Goal: Find specific page/section: Find specific page/section

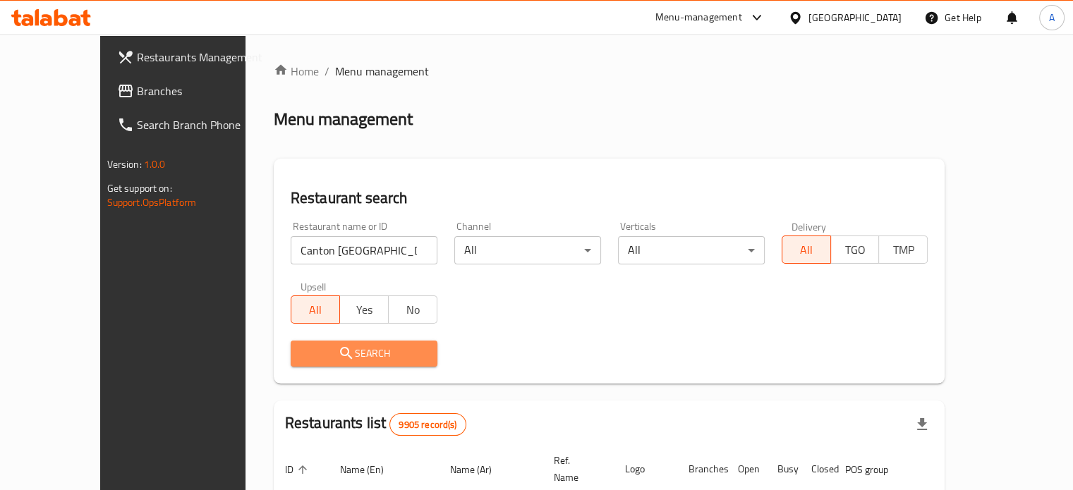
click at [337, 358] on span "Search" at bounding box center [364, 354] width 124 height 18
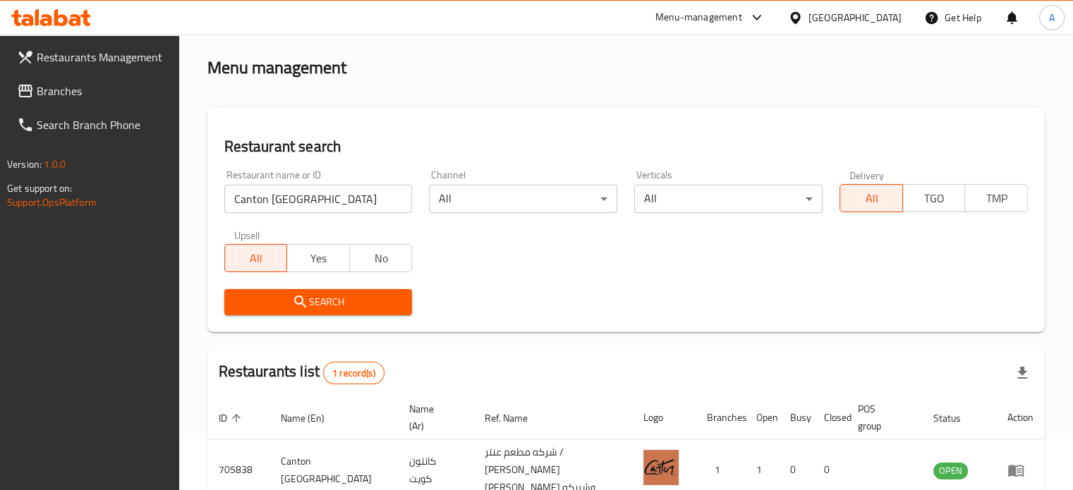
scroll to position [127, 0]
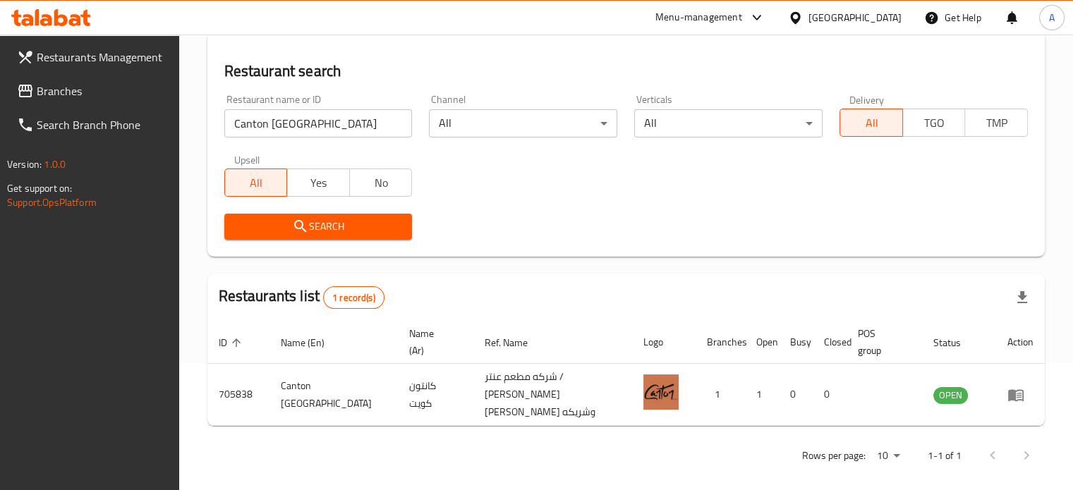
click at [343, 121] on input "Canton Kuwait" at bounding box center [318, 123] width 188 height 28
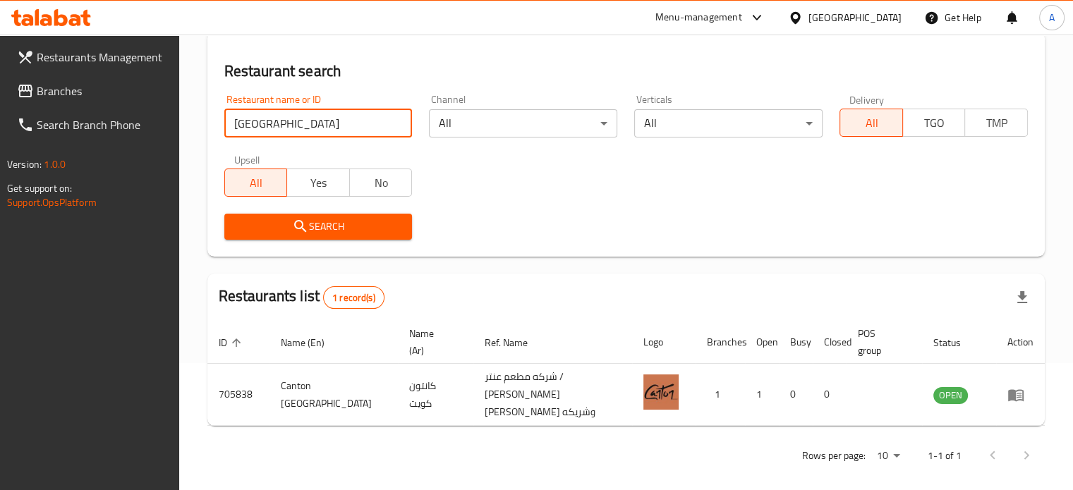
type input "Canton"
click button "Search" at bounding box center [318, 227] width 188 height 26
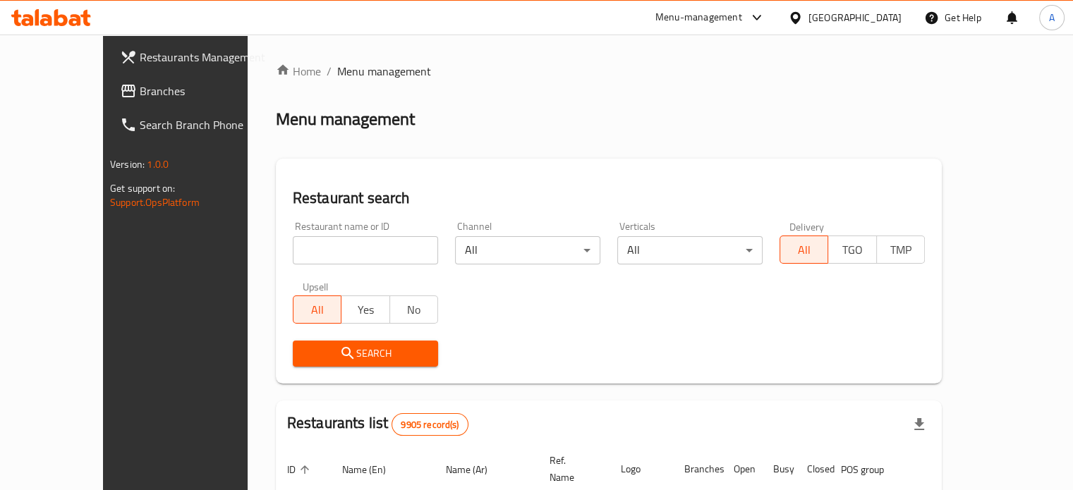
click at [352, 255] on input "search" at bounding box center [365, 250] width 145 height 28
type input "canton"
click button "Search" at bounding box center [365, 354] width 145 height 26
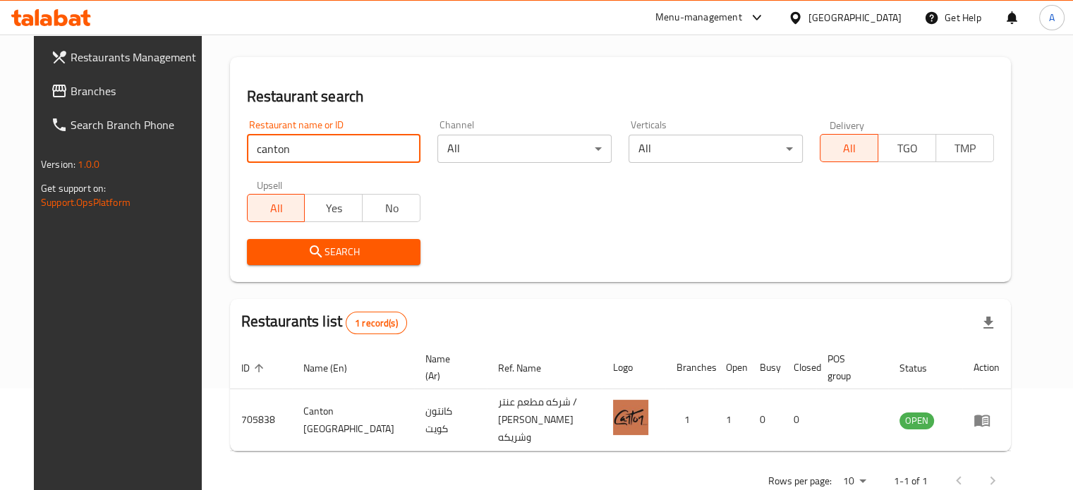
scroll to position [127, 0]
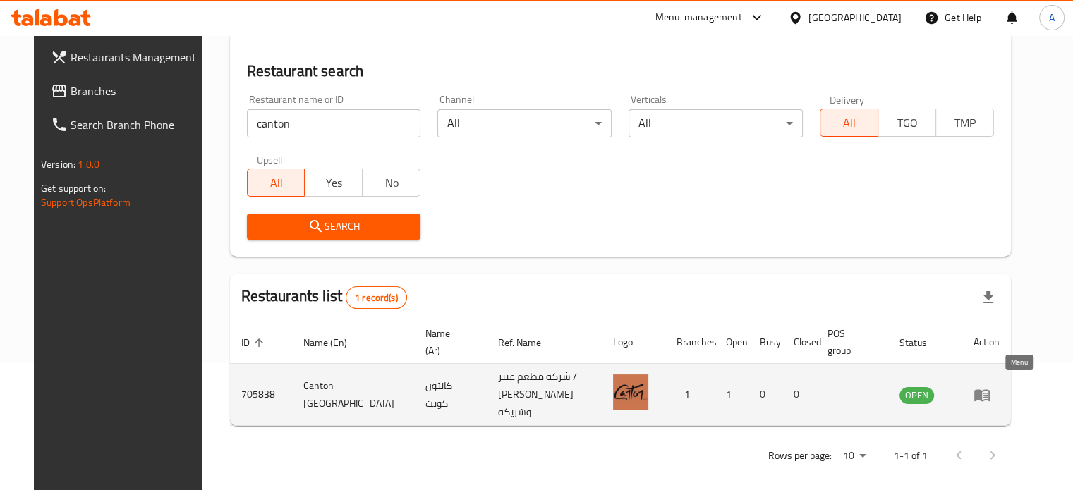
click at [990, 390] on icon "enhanced table" at bounding box center [982, 395] width 16 height 12
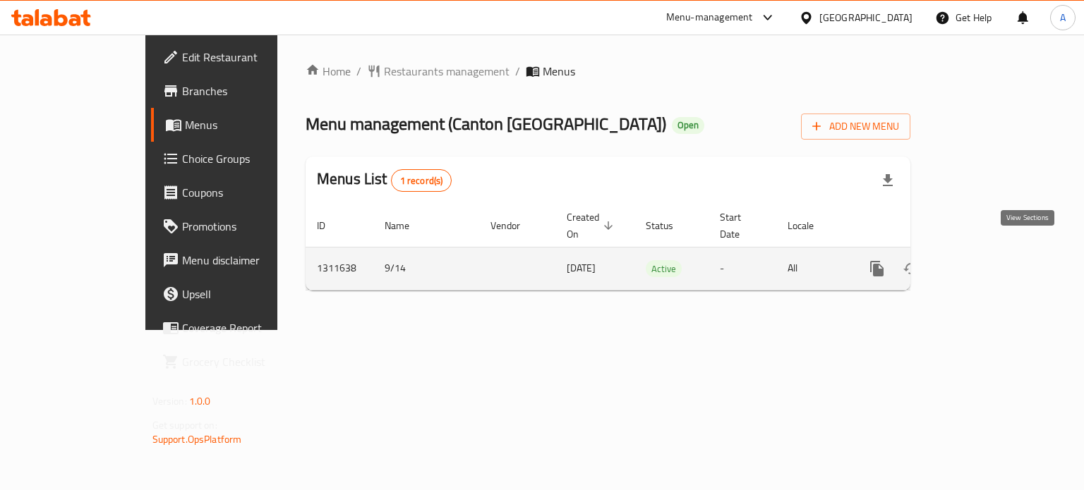
click at [987, 260] on icon "enhanced table" at bounding box center [978, 268] width 17 height 17
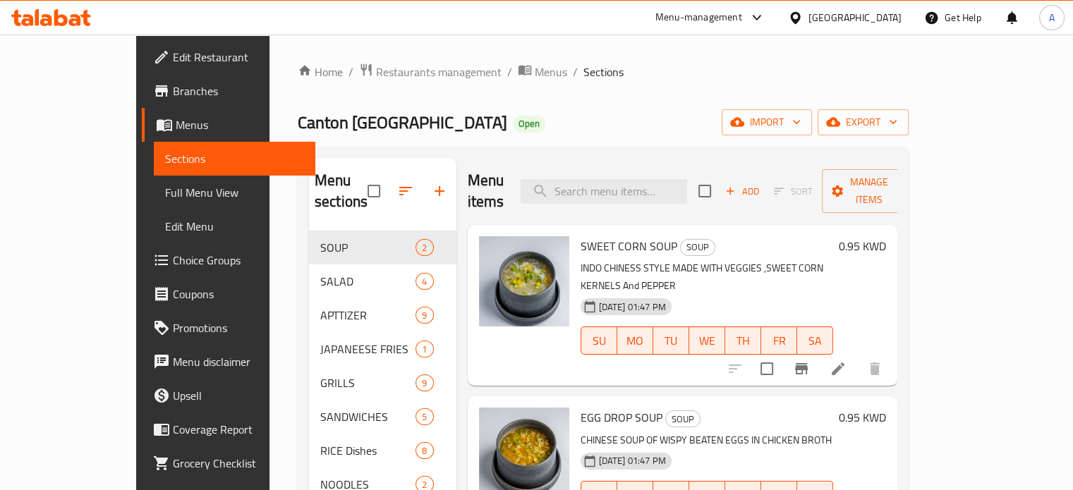
click at [173, 52] on span "Edit Restaurant" at bounding box center [238, 57] width 131 height 17
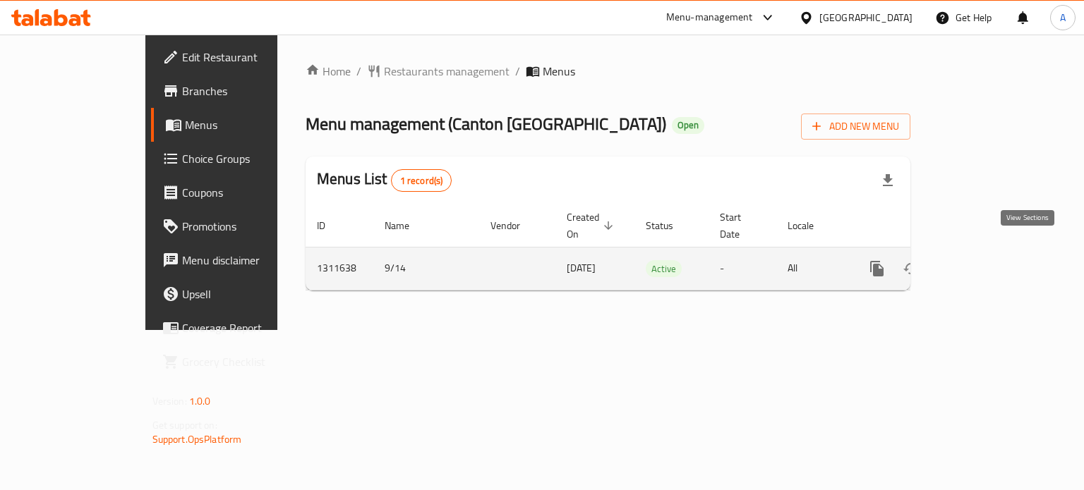
click at [987, 260] on icon "enhanced table" at bounding box center [978, 268] width 17 height 17
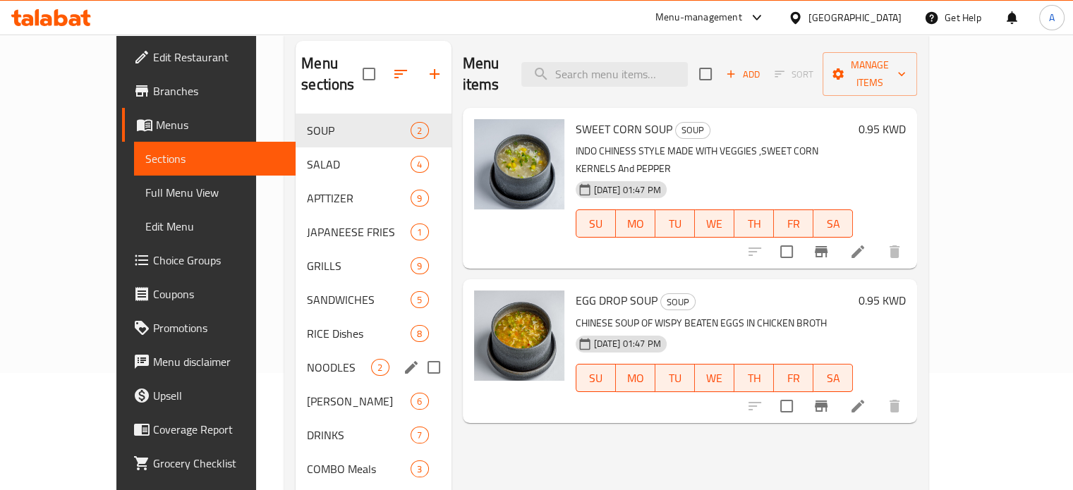
scroll to position [56, 0]
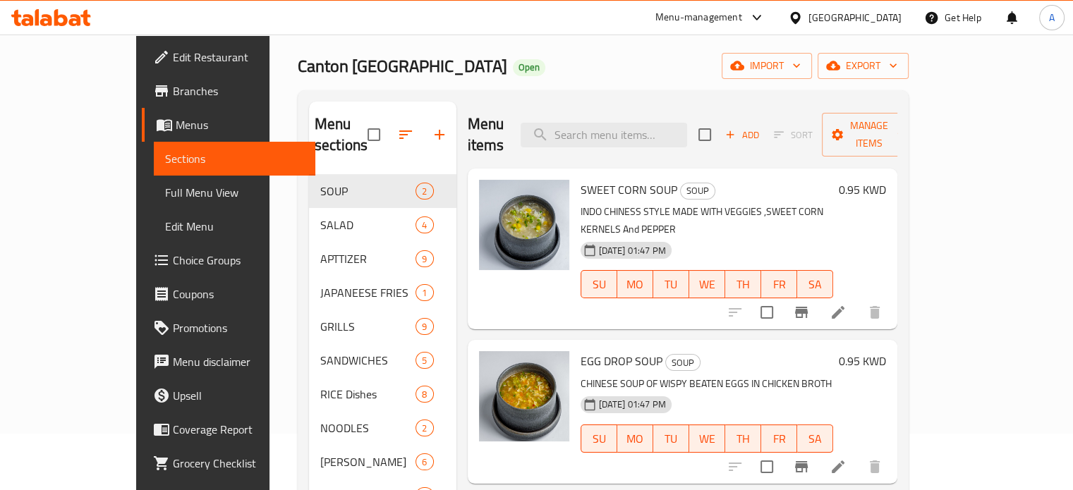
click at [173, 59] on span "Edit Restaurant" at bounding box center [238, 57] width 131 height 17
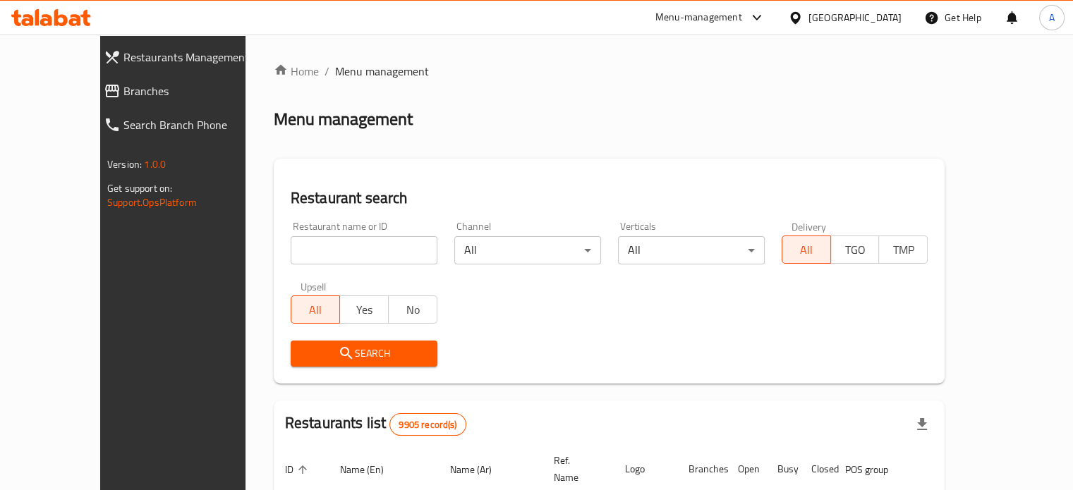
click at [339, 240] on div "Home / Menu management Menu management Restaurant search Restaurant name or ID …" at bounding box center [610, 471] width 672 height 817
click at [338, 245] on input "search" at bounding box center [364, 250] width 147 height 28
type input "canton"
click at [365, 358] on span "Search" at bounding box center [364, 354] width 124 height 18
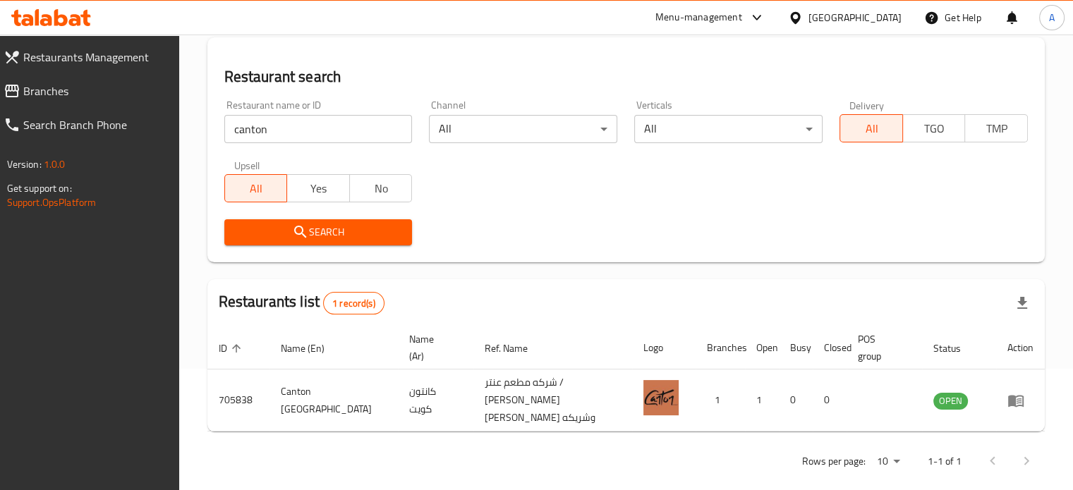
scroll to position [127, 0]
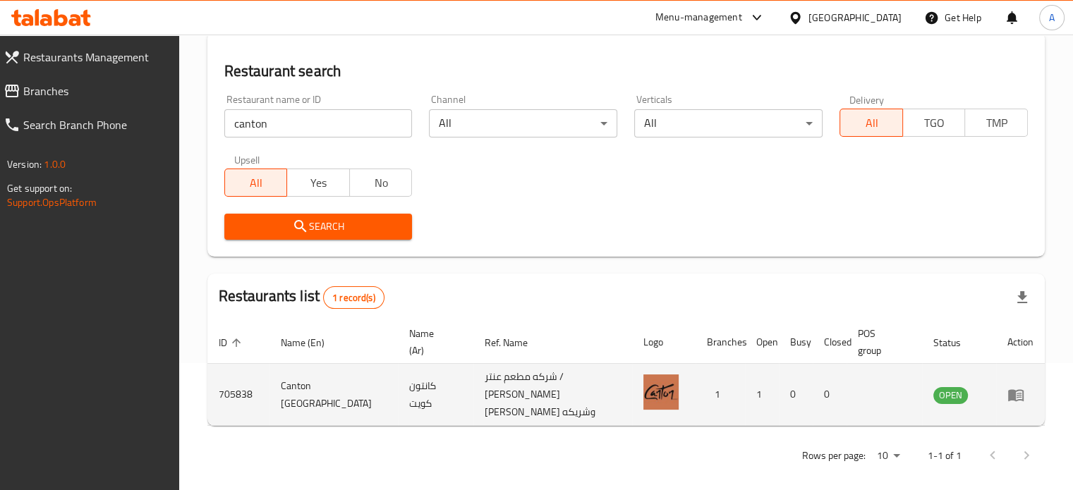
click at [296, 383] on td "Canton [GEOGRAPHIC_DATA]" at bounding box center [334, 395] width 128 height 62
copy td "Canton [GEOGRAPHIC_DATA]"
click at [246, 391] on td "705838" at bounding box center [238, 395] width 62 height 62
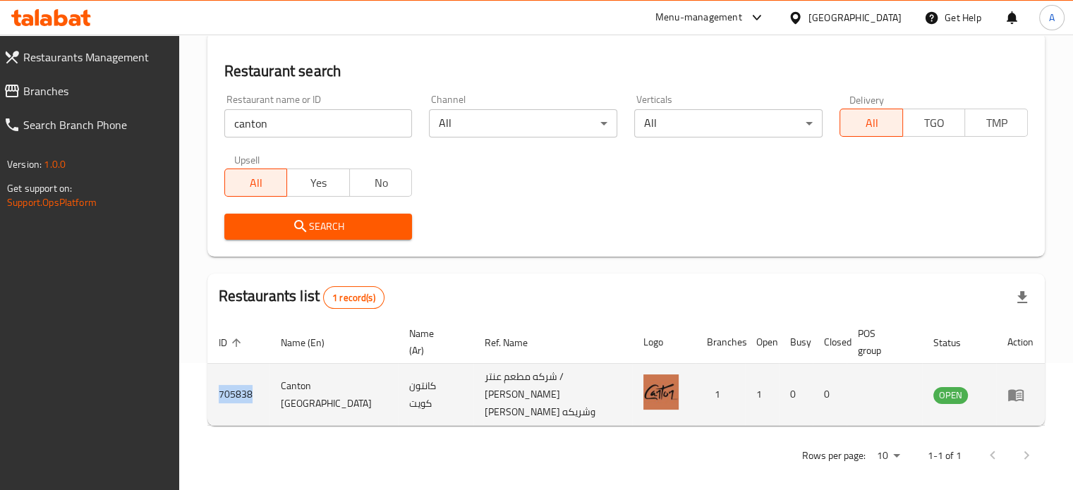
click at [246, 389] on td "705838" at bounding box center [238, 395] width 62 height 62
copy td "705838"
click at [1017, 392] on icon "enhanced table" at bounding box center [1016, 395] width 17 height 17
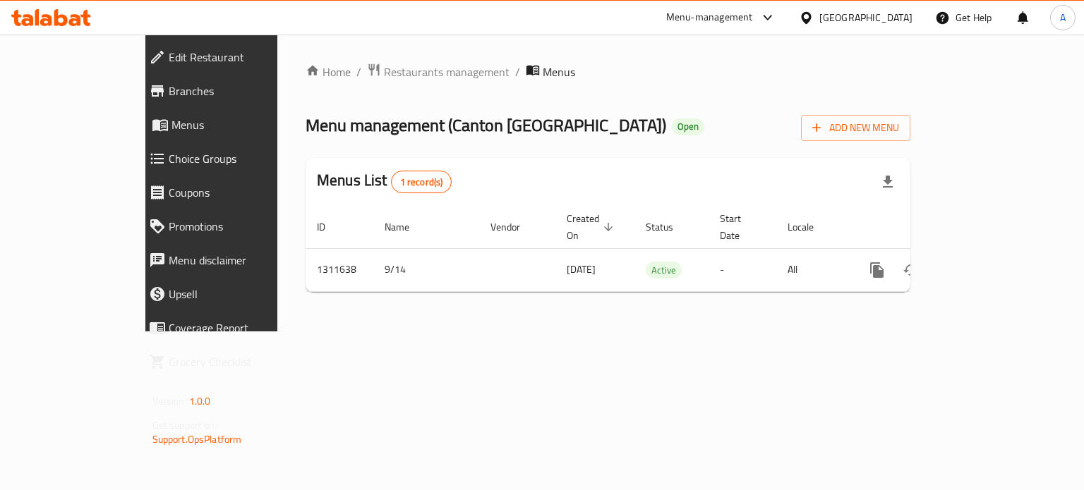
click at [169, 90] on span "Branches" at bounding box center [242, 91] width 147 height 17
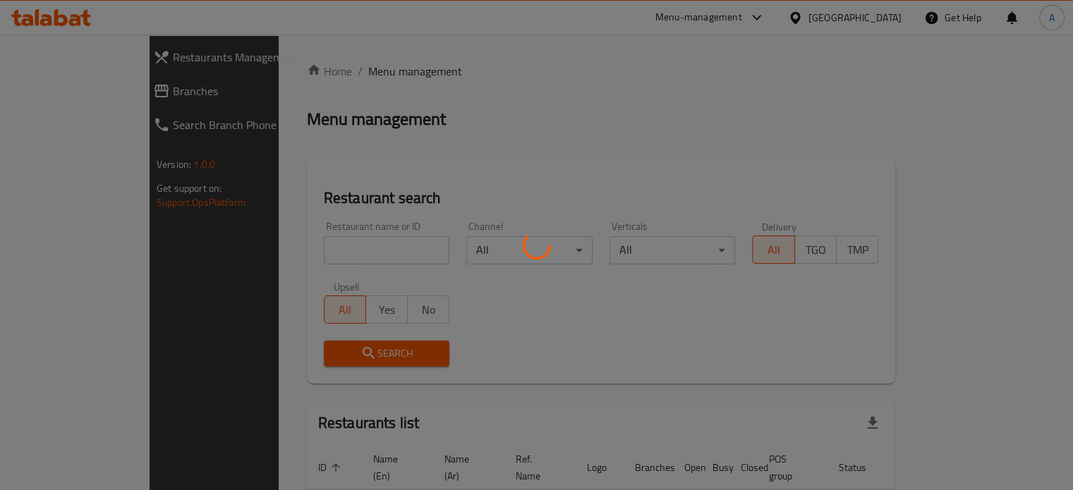
click at [327, 252] on div at bounding box center [536, 245] width 1073 height 490
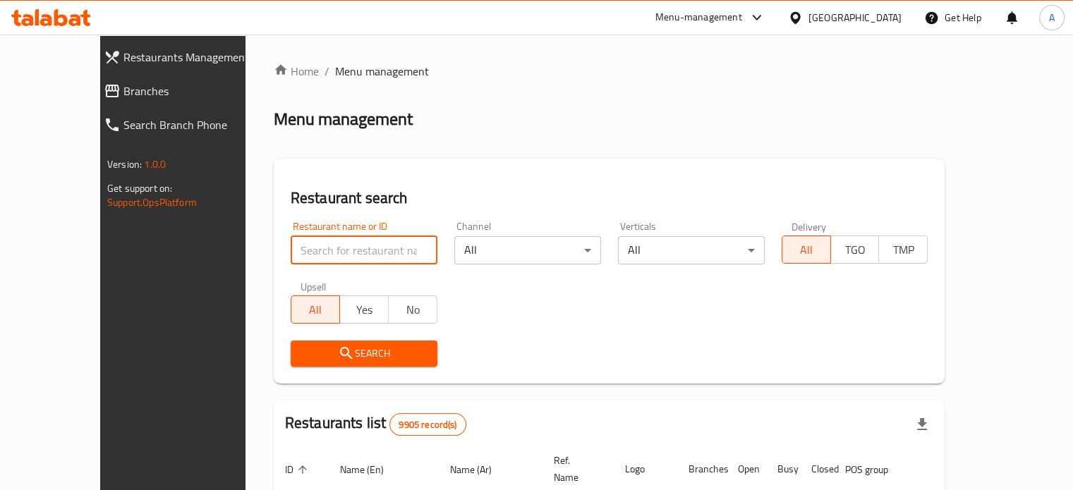
click at [310, 250] on input "search" at bounding box center [364, 250] width 147 height 28
click at [336, 250] on input "kushari el" at bounding box center [364, 250] width 147 height 28
click at [335, 249] on input "kushari el" at bounding box center [364, 250] width 147 height 28
click at [334, 248] on input "kushari el" at bounding box center [364, 250] width 147 height 28
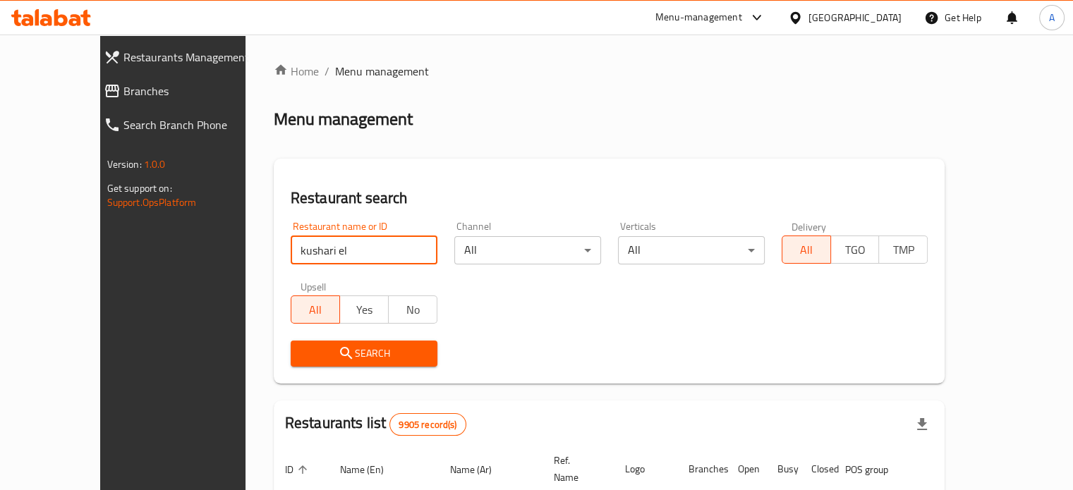
click at [334, 248] on input "kushari el" at bounding box center [364, 250] width 147 height 28
paste input "Koshari Diyar Al Ezz"
type input "Koshari Diyar Al Ezz"
click button "Search" at bounding box center [364, 354] width 147 height 26
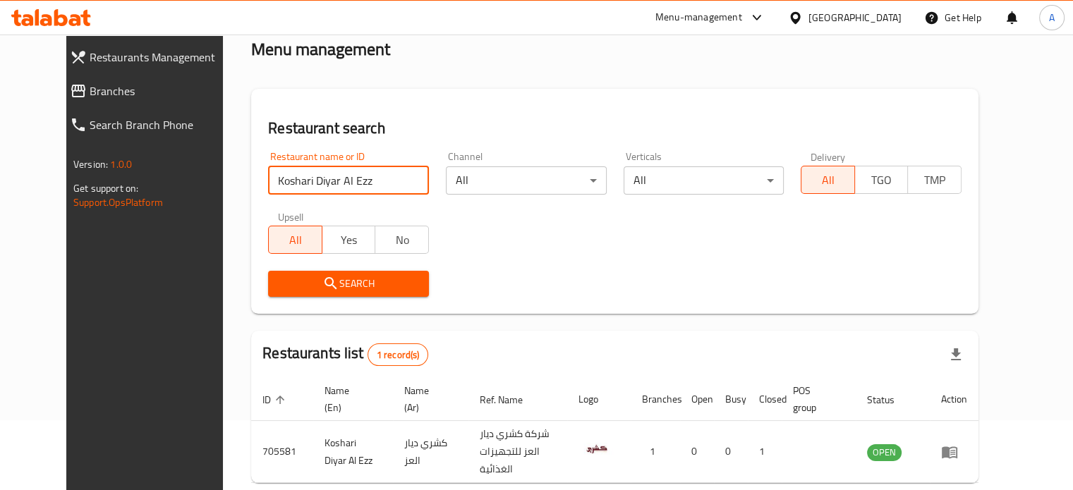
scroll to position [127, 0]
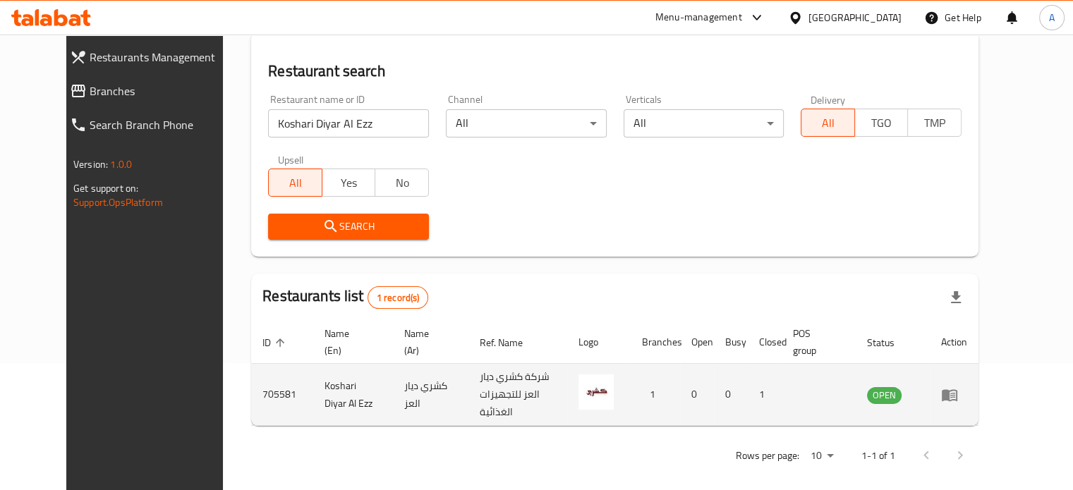
click at [251, 389] on td "705581" at bounding box center [282, 395] width 62 height 62
copy td "705581"
